Goal: Navigation & Orientation: Find specific page/section

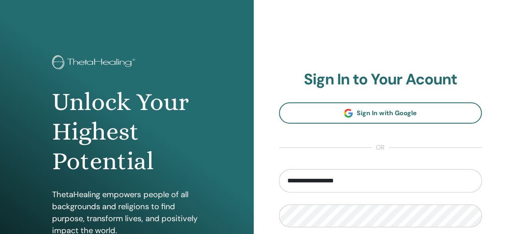
type input "**********"
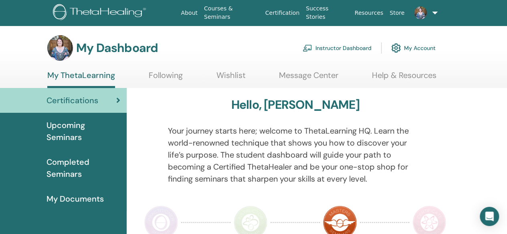
click at [65, 48] on img at bounding box center [60, 48] width 26 height 26
click at [72, 132] on span "Upcoming Seminars" at bounding box center [83, 131] width 74 height 24
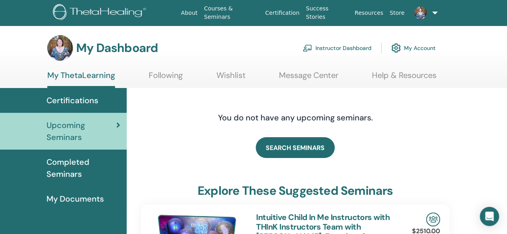
click at [353, 48] on link "Instructor Dashboard" at bounding box center [337, 48] width 69 height 18
